Goal: Use online tool/utility: Utilize a website feature to perform a specific function

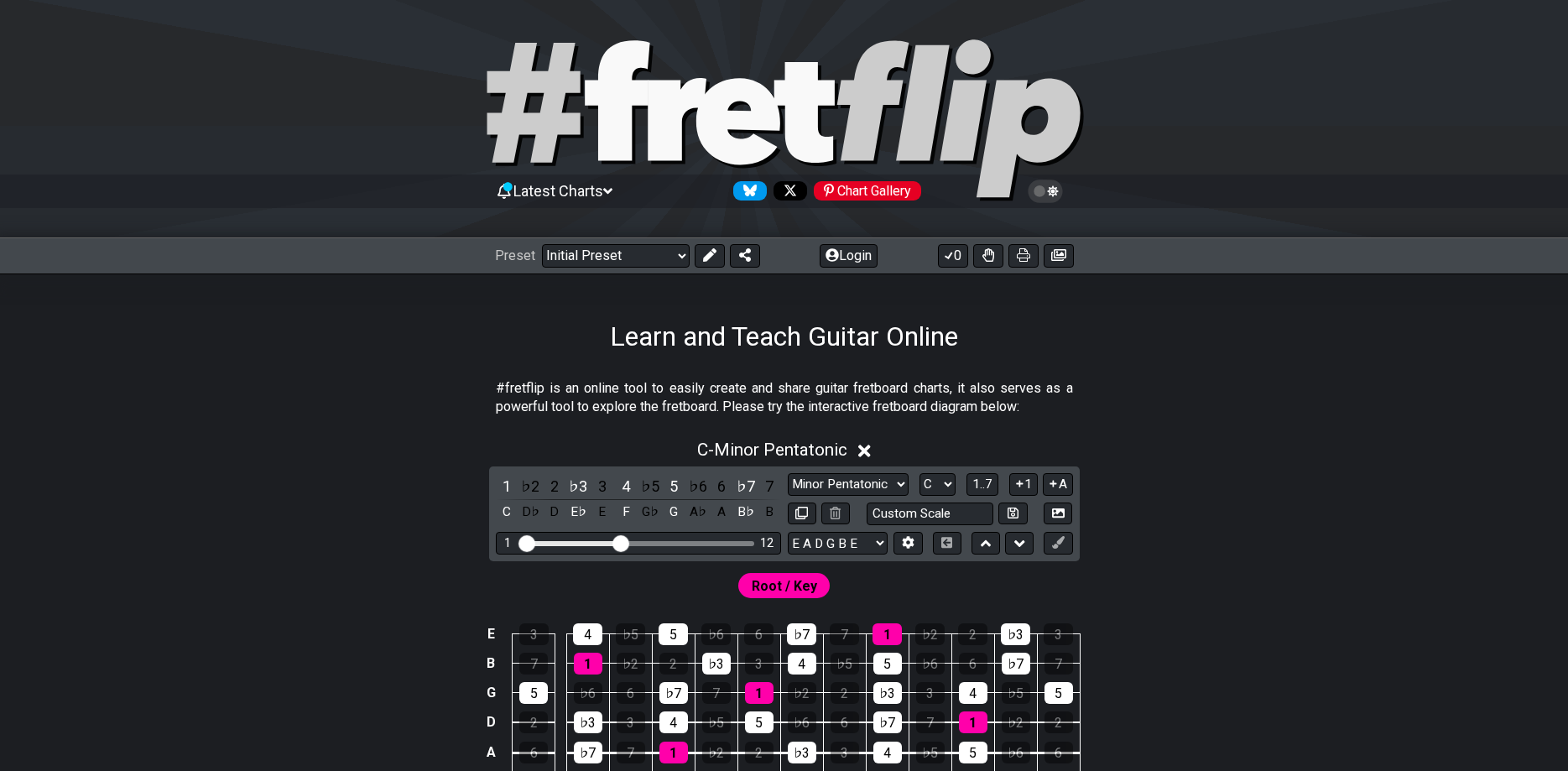
click at [899, 541] on button at bounding box center [908, 543] width 29 height 23
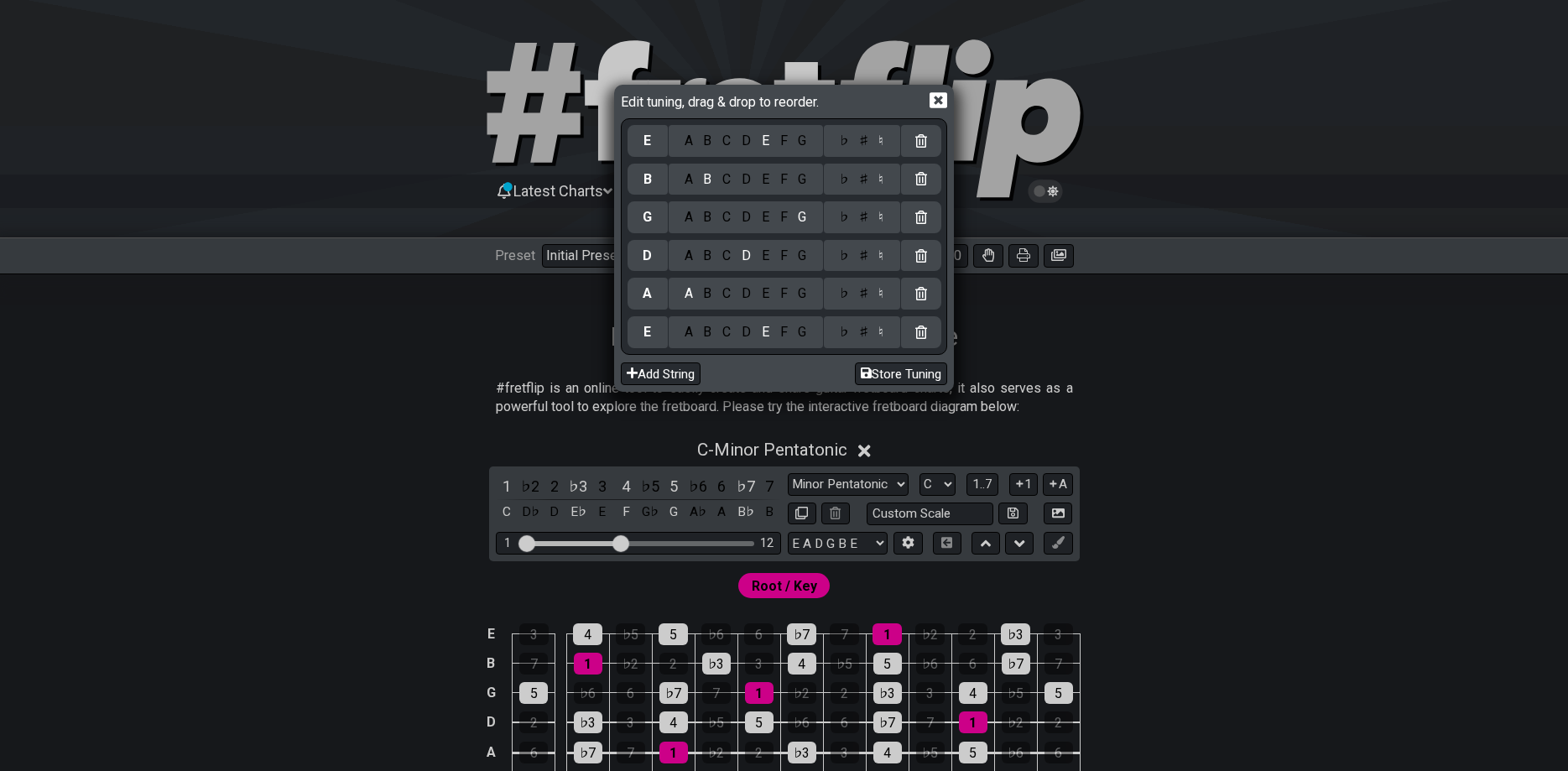
click at [929, 98] on icon at bounding box center [937, 100] width 18 height 16
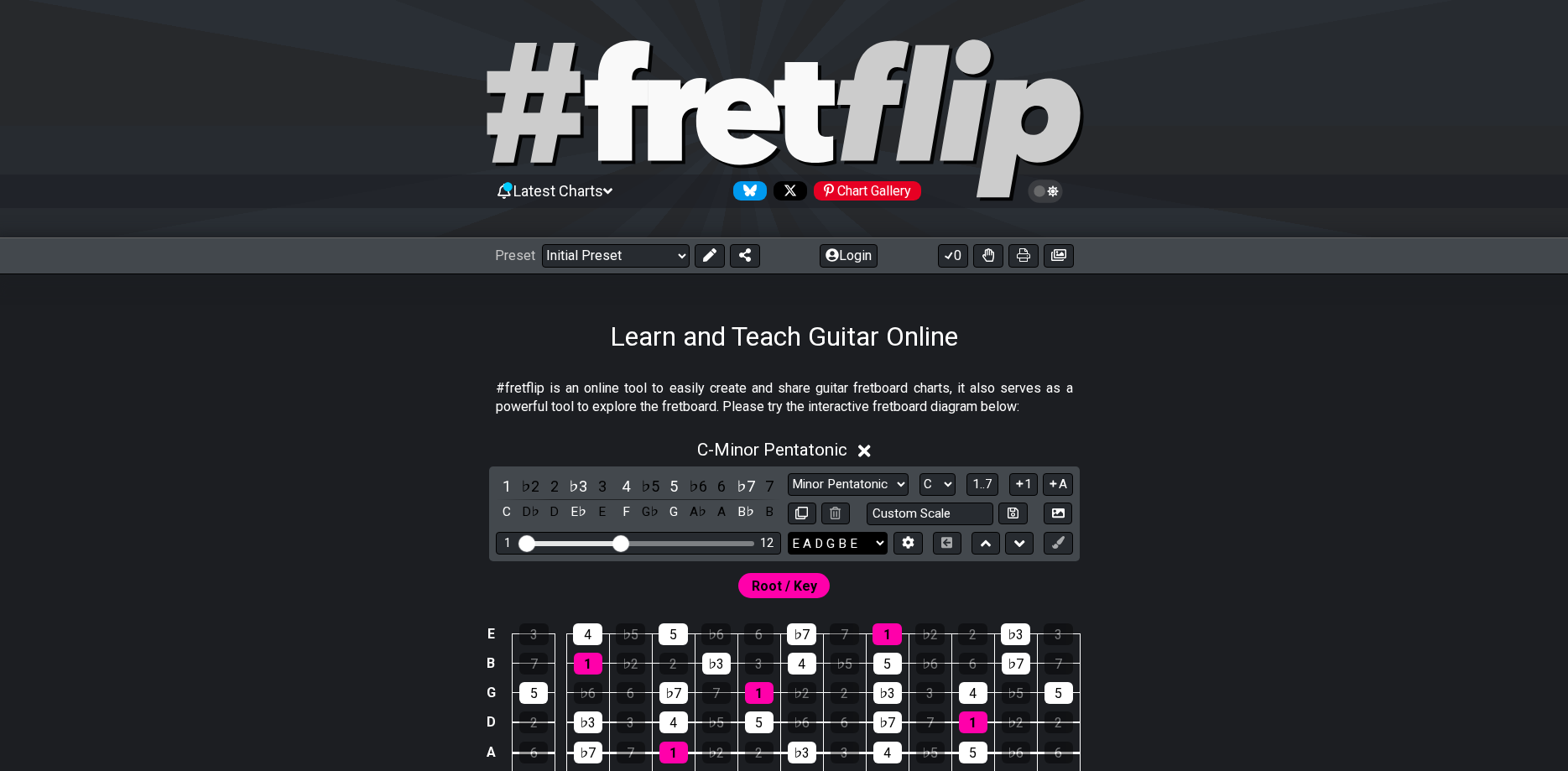
click at [787, 532] on select "E A D G B E E A D G B E E A D G B E B E A D F♯ B A D G C E A D A D G B E E♭ A♭ …" at bounding box center [837, 543] width 99 height 23
select select "C G C F A D"
click option "C G C F A D" at bounding box center [0, 0] width 0 height 0
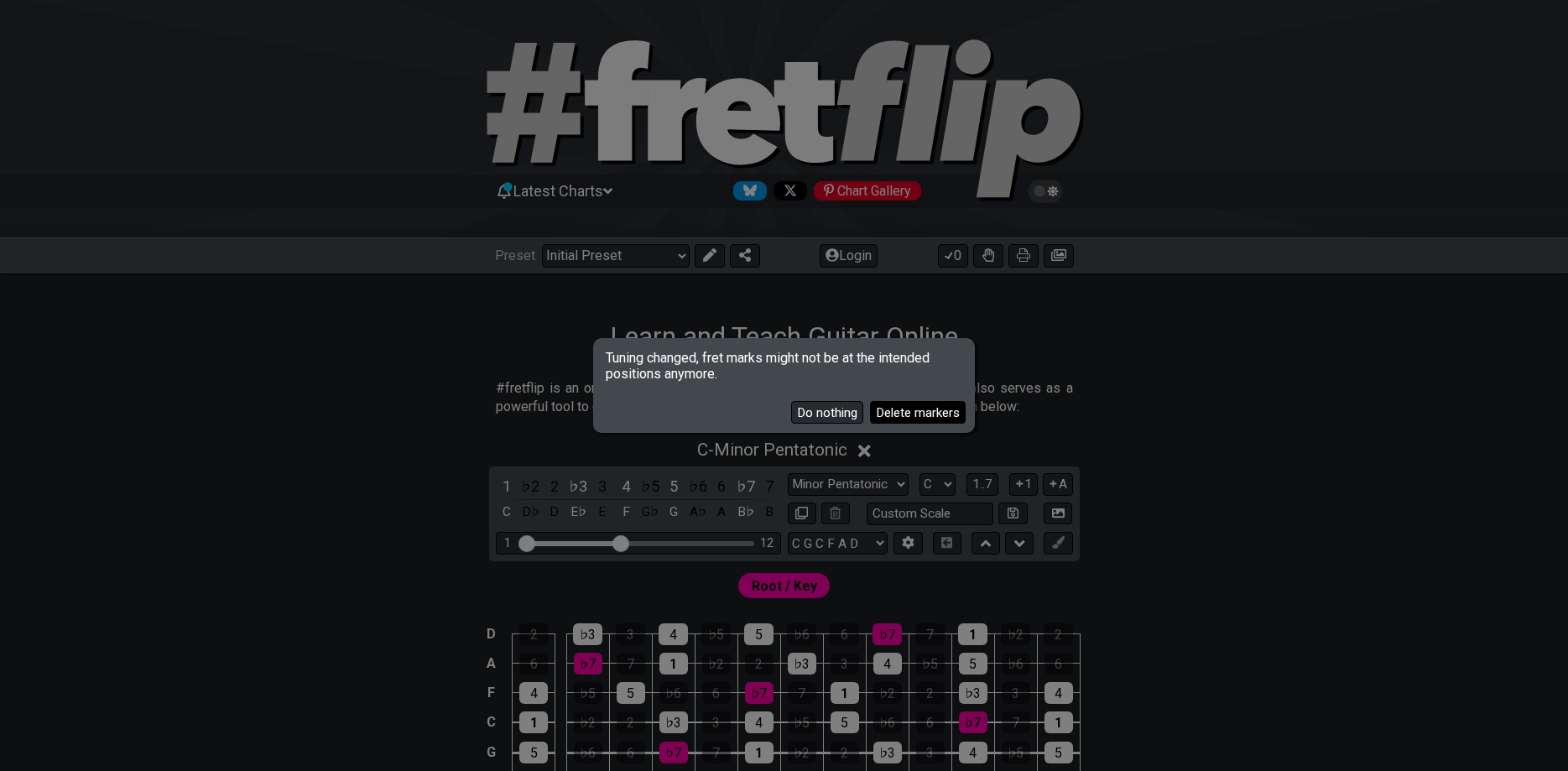
click at [907, 407] on button "Delete markers" at bounding box center [917, 412] width 95 height 23
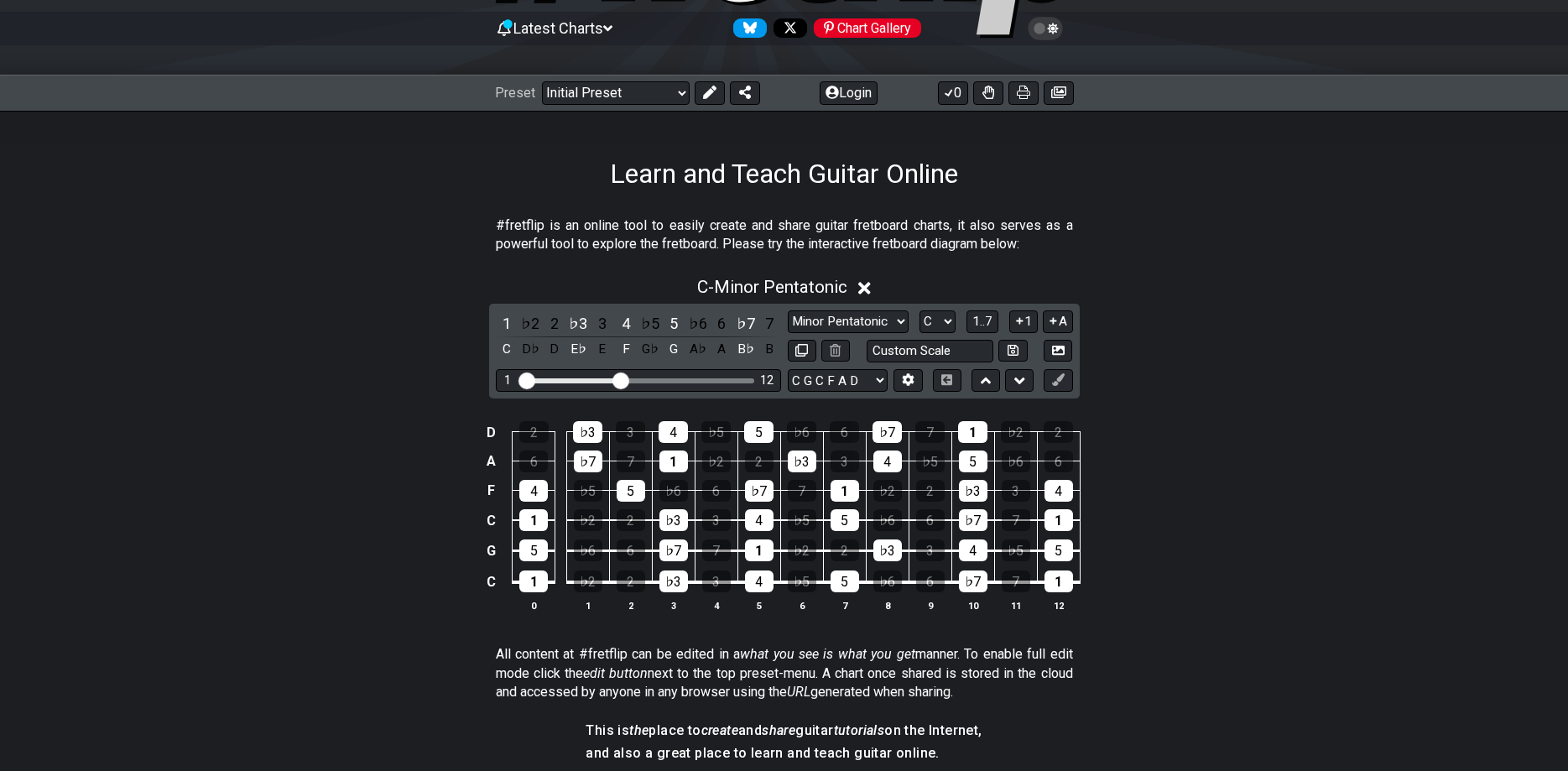
scroll to position [171, 0]
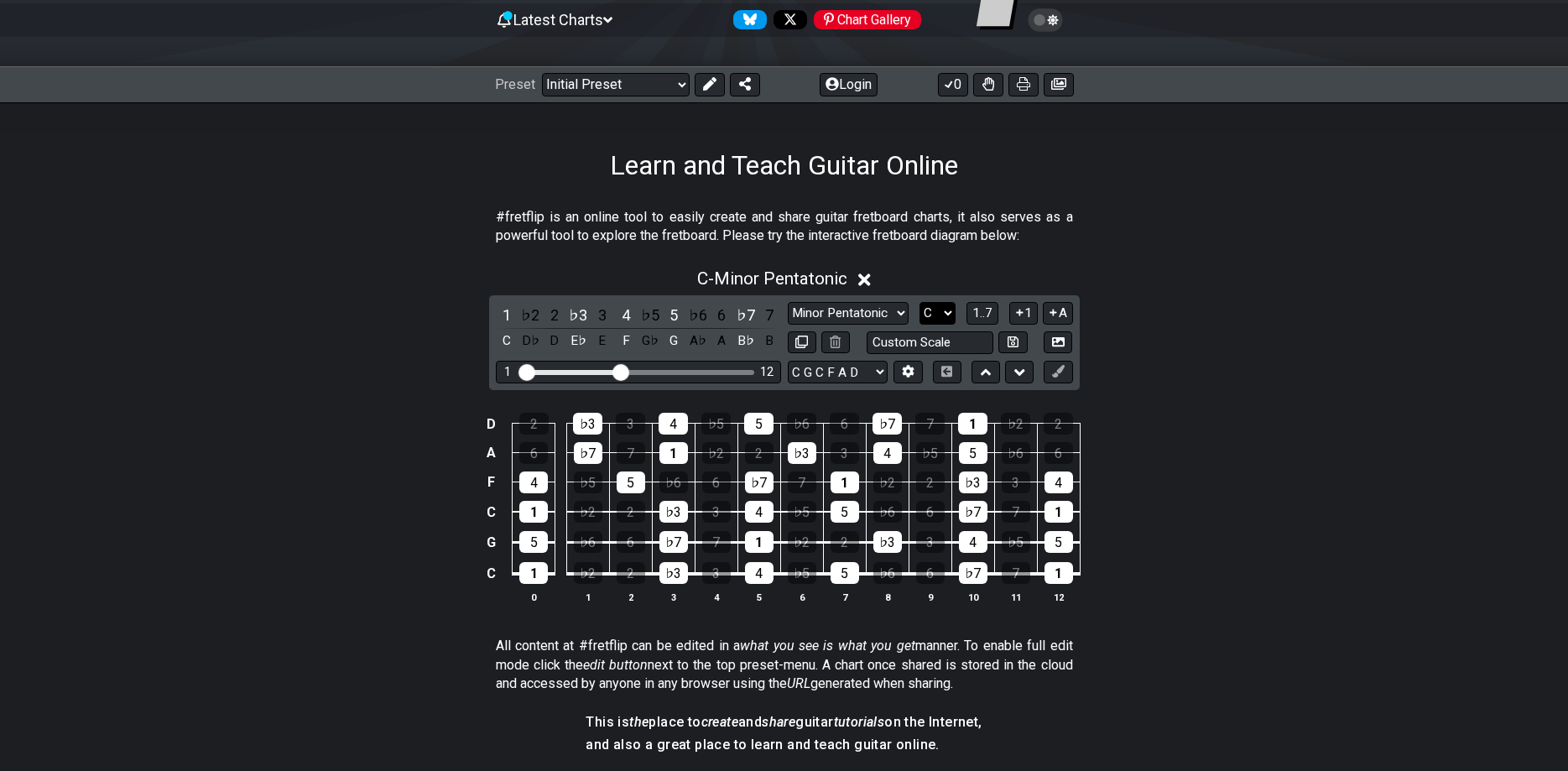
click at [919, 302] on select "A♭ A A♯ B♭ B C C♯ D♭ D D♯ E♭ E F F♯ G♭ G G♯" at bounding box center [937, 313] width 36 height 23
click option "B" at bounding box center [0, 0] width 0 height 0
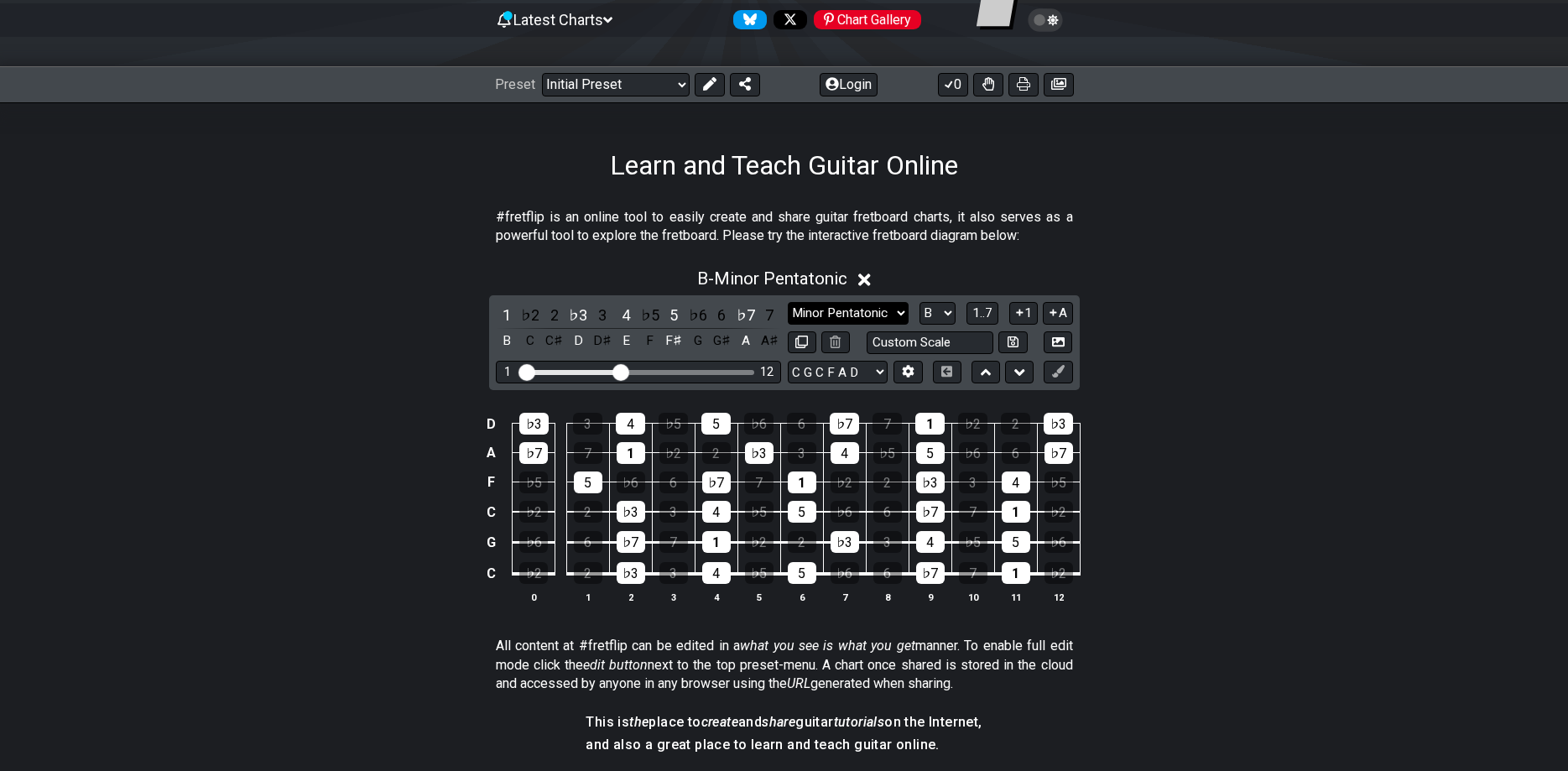
click at [787, 302] on select "Minor Pentatonic Click to edit Minor Pentatonic Major Pentatonic Minor Blues Ma…" at bounding box center [847, 313] width 121 height 23
click at [875, 317] on select "Minor Pentatonic Click to edit Minor Pentatonic Major Pentatonic Minor Blues Ma…" at bounding box center [847, 313] width 121 height 23
click at [919, 302] on select "A♭ A A♯ B♭ B C C♯ D♭ D D♯ E♭ E F F♯ G♭ G G♯" at bounding box center [937, 313] width 36 height 23
select select "C"
click option "C" at bounding box center [0, 0] width 0 height 0
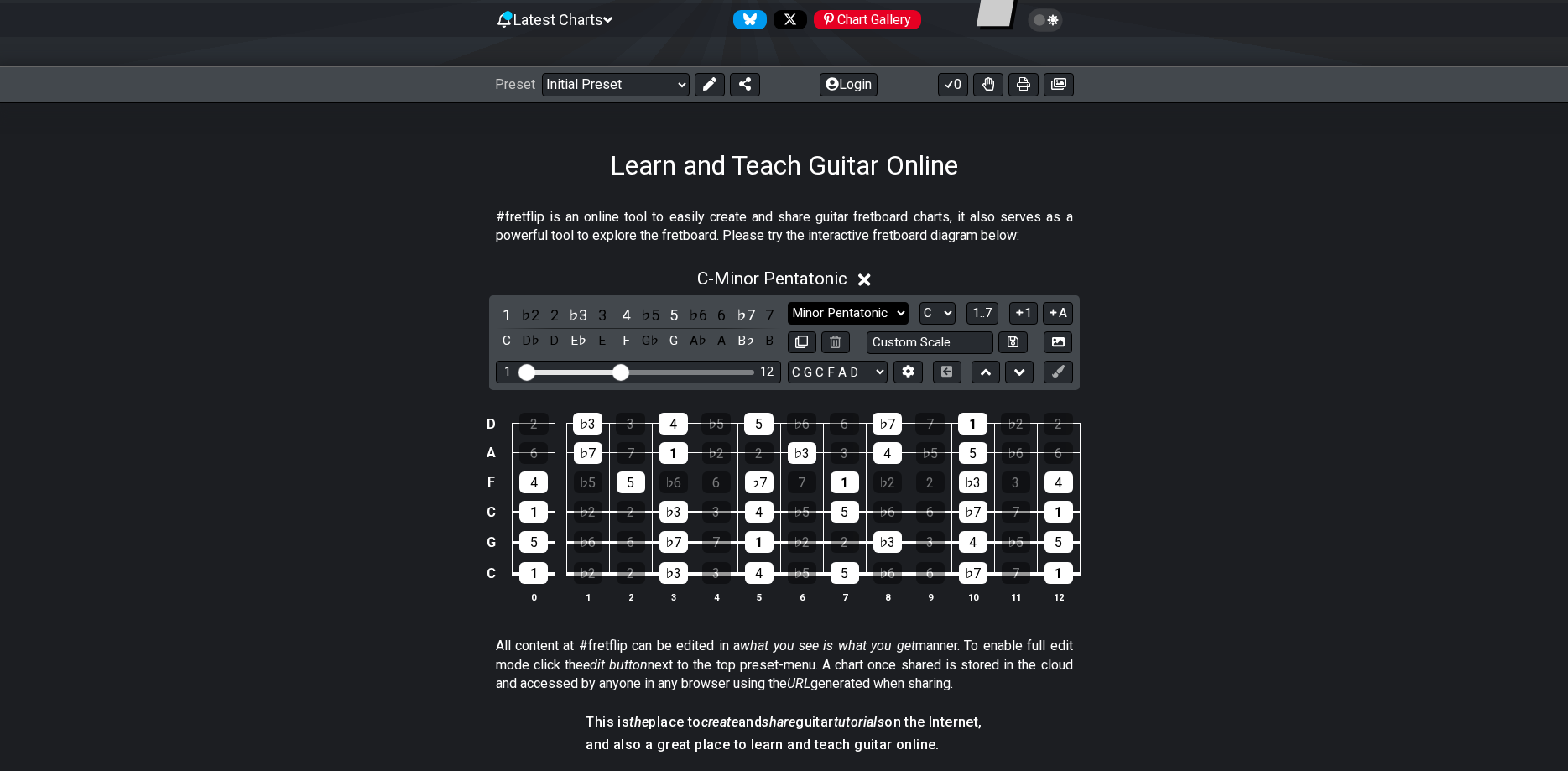
click at [787, 302] on select "Minor Pentatonic Click to edit Minor Pentatonic Major Pentatonic Minor Blues Ma…" at bounding box center [847, 313] width 121 height 23
select select "Minor / Aeolian"
click option "Minor / Aeolian" at bounding box center [0, 0] width 0 height 0
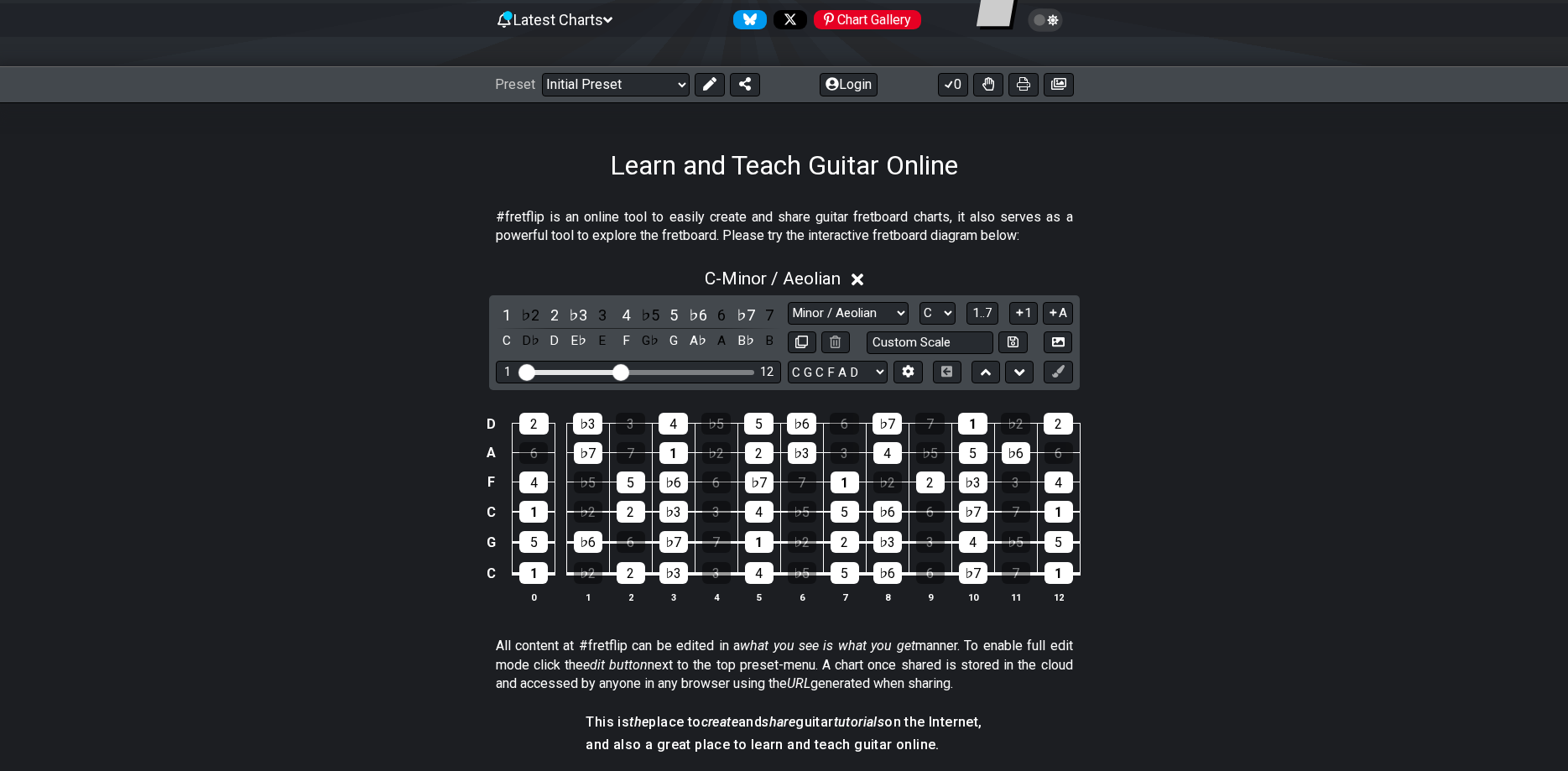
click at [1237, 544] on div "D 2 ♭3 3 4 ♭5 5 ♭6 6 ♭7 7 1 ♭2 2 A 6 ♭7 7 1 ♭2 2 ♭3 3 4 ♭5 5 ♭6 6 F 4 ♭5 5 ♭6 6…" at bounding box center [784, 510] width 1308 height 236
click at [1310, 607] on div "D 2 ♭3 3 4 ♭5 5 ♭6 6 ♭7 7 1 ♭2 2 A 6 ♭7 7 1 ♭2 2 ♭3 3 4 ♭5 5 ♭6 6 F 4 ♭5 5 ♭6 6…" at bounding box center [784, 510] width 1308 height 236
